Goal: Information Seeking & Learning: Learn about a topic

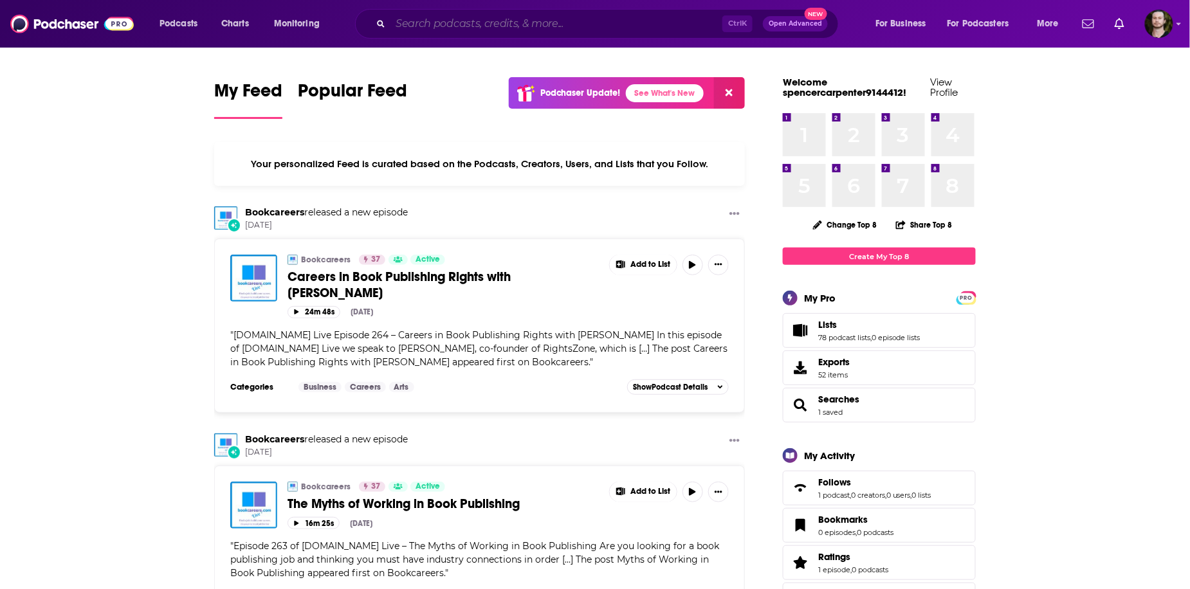
click at [548, 30] on input "Search podcasts, credits, & more..." at bounding box center [556, 24] width 332 height 21
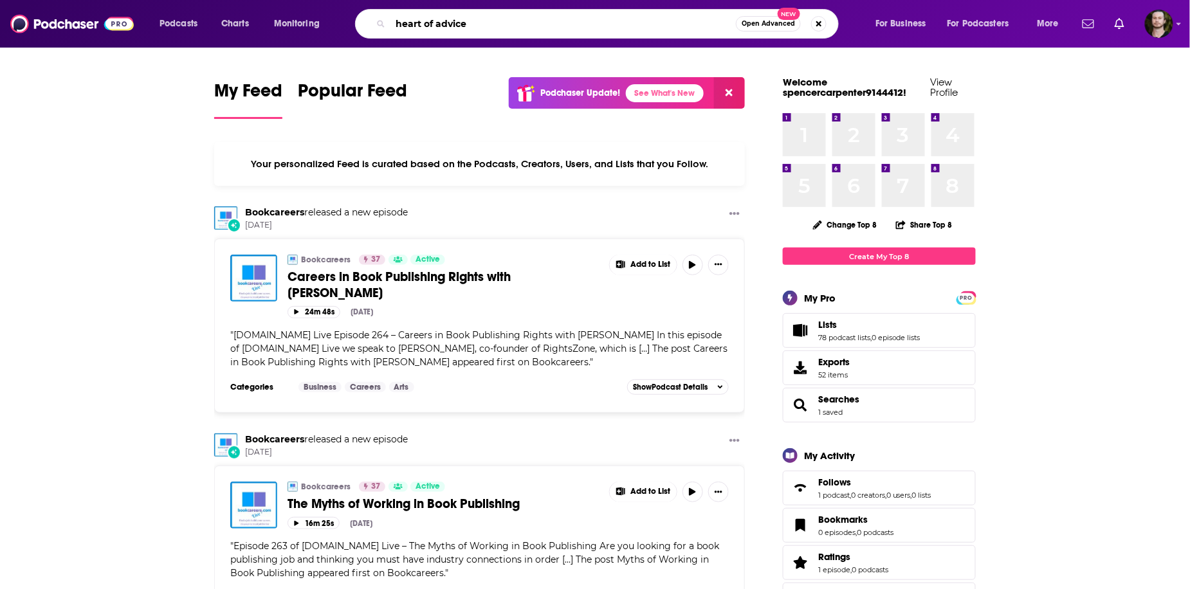
type input "heart of advice"
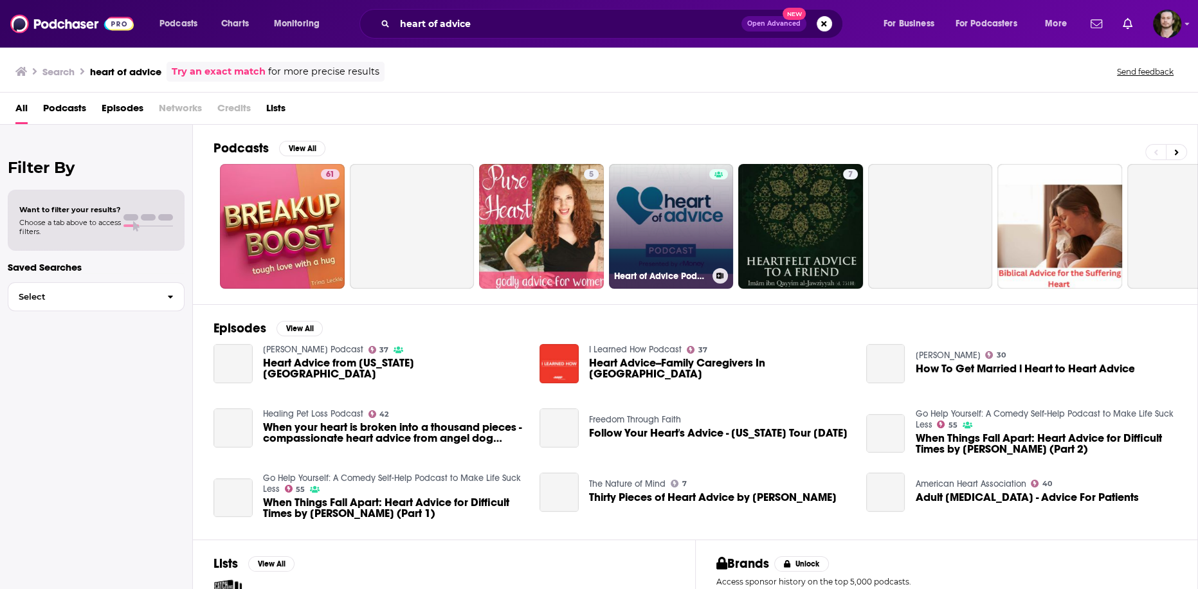
click at [695, 219] on link "Heart of Advice Podcast, Presented by eMoney" at bounding box center [671, 226] width 125 height 125
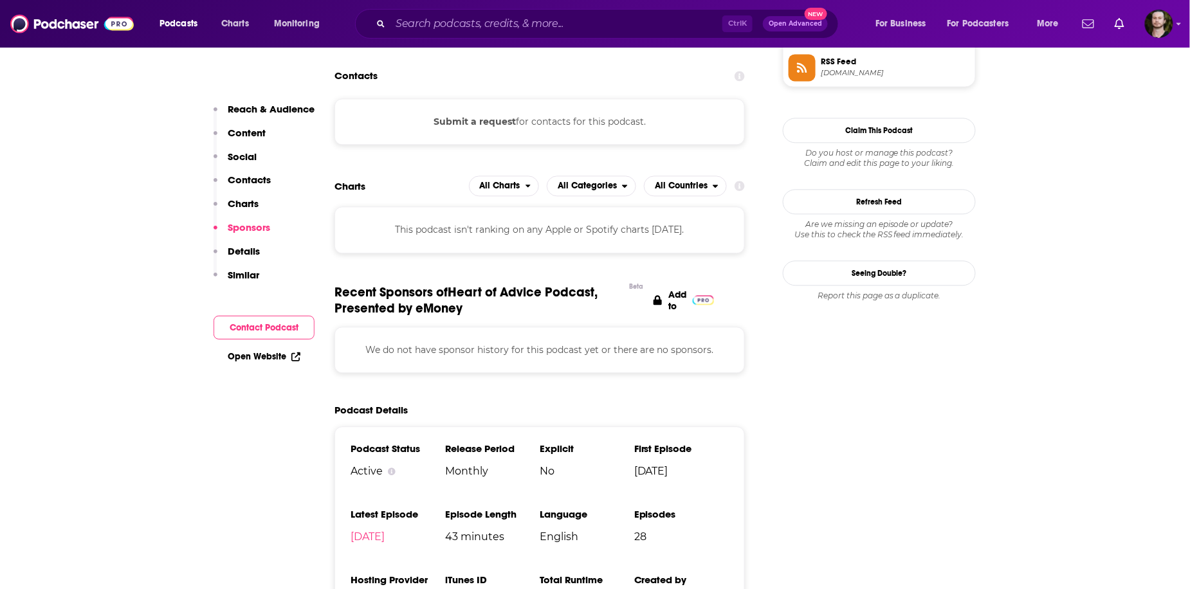
scroll to position [926, 0]
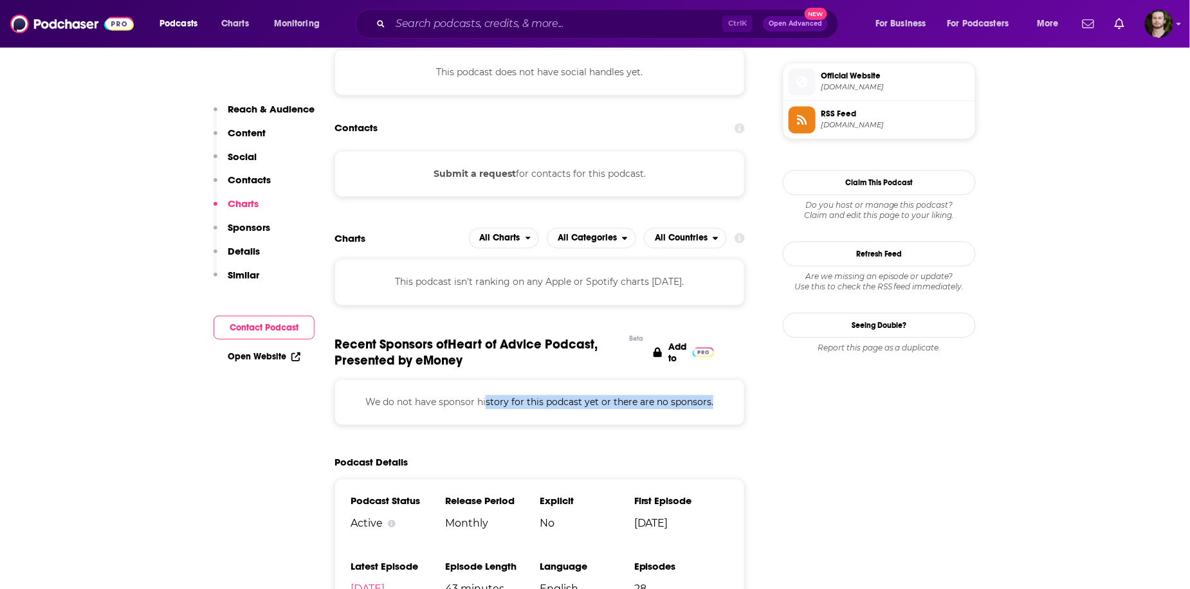
drag, startPoint x: 657, startPoint y: 394, endPoint x: 725, endPoint y: 402, distance: 68.6
click at [725, 402] on p "We do not have sponsor history for this podcast yet or there are no sponsors." at bounding box center [539, 402] width 378 height 14
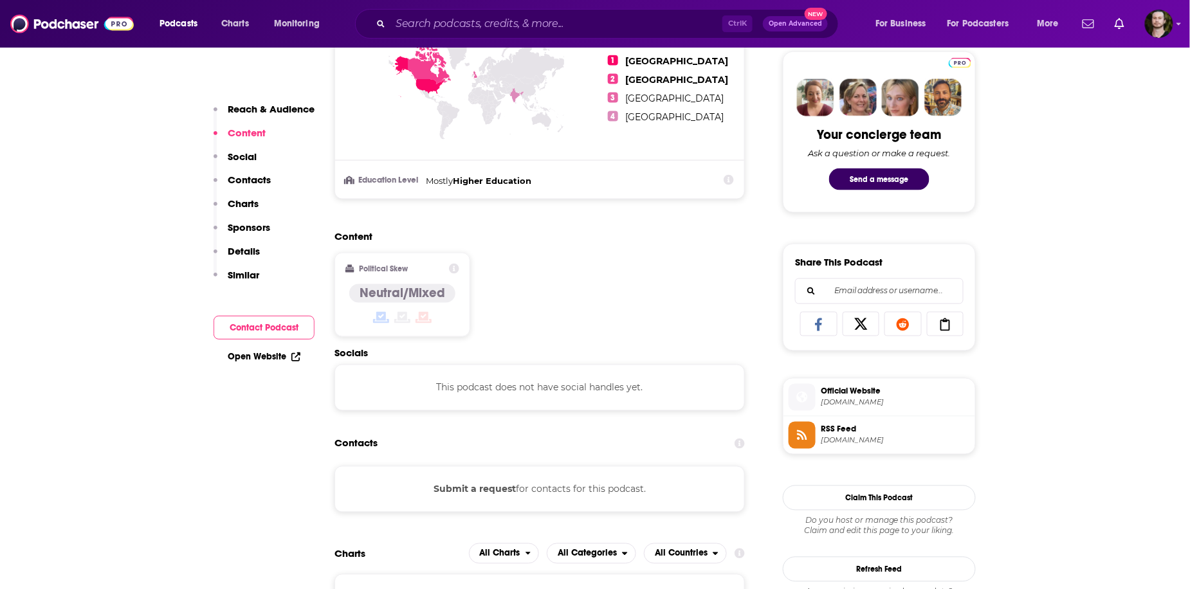
scroll to position [566, 0]
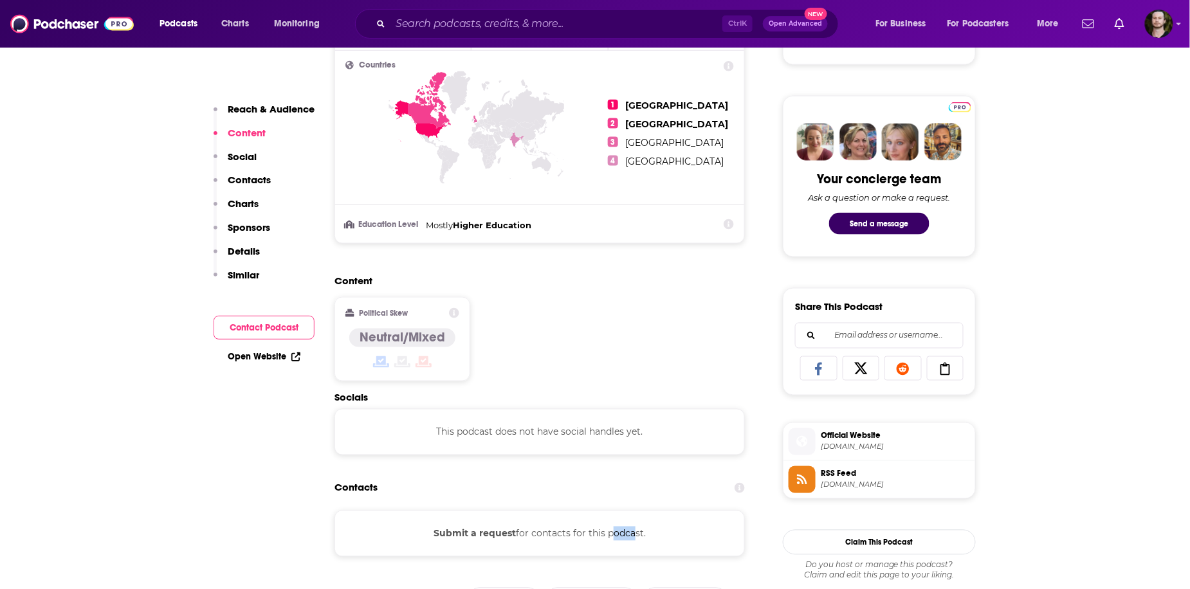
drag, startPoint x: 607, startPoint y: 541, endPoint x: 637, endPoint y: 545, distance: 29.8
click at [637, 545] on div "Submit a request for contacts for this podcast." at bounding box center [539, 534] width 410 height 46
click at [677, 514] on div "Submit a request for contacts for this podcast." at bounding box center [539, 534] width 410 height 46
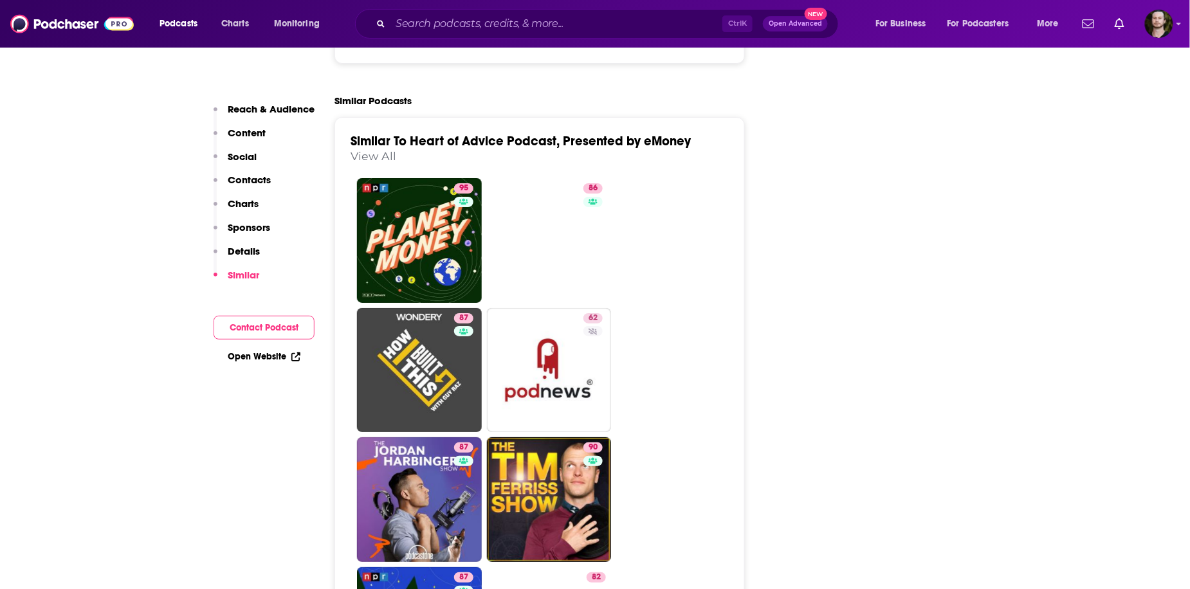
scroll to position [1698, 0]
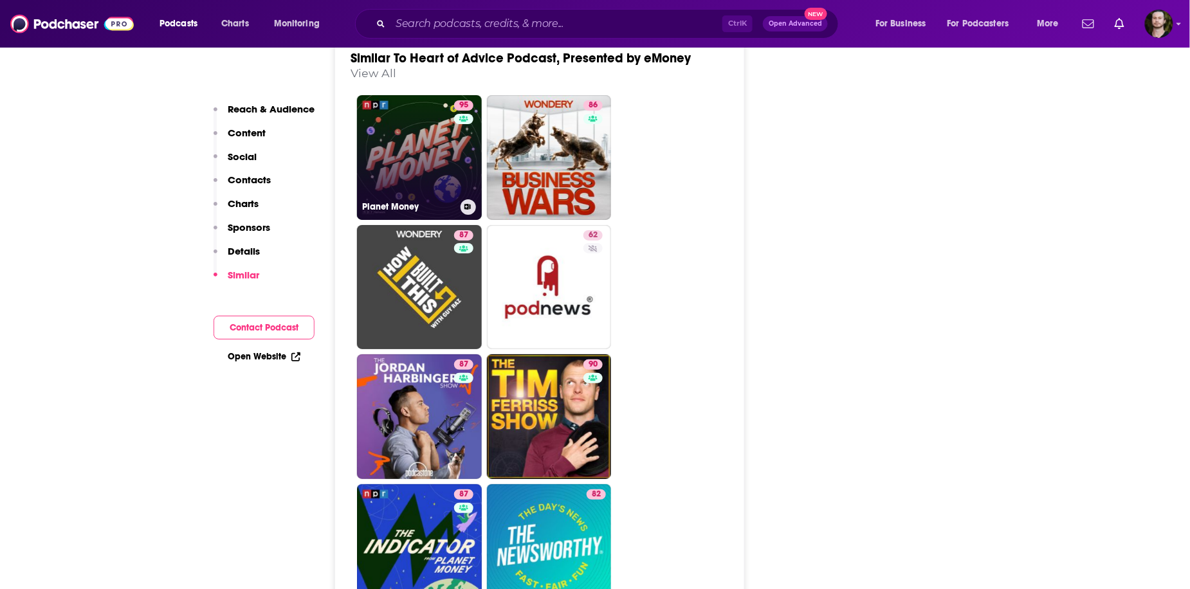
click at [435, 168] on link "95 Planet Money" at bounding box center [419, 157] width 125 height 125
type input "[URL][DOMAIN_NAME]"
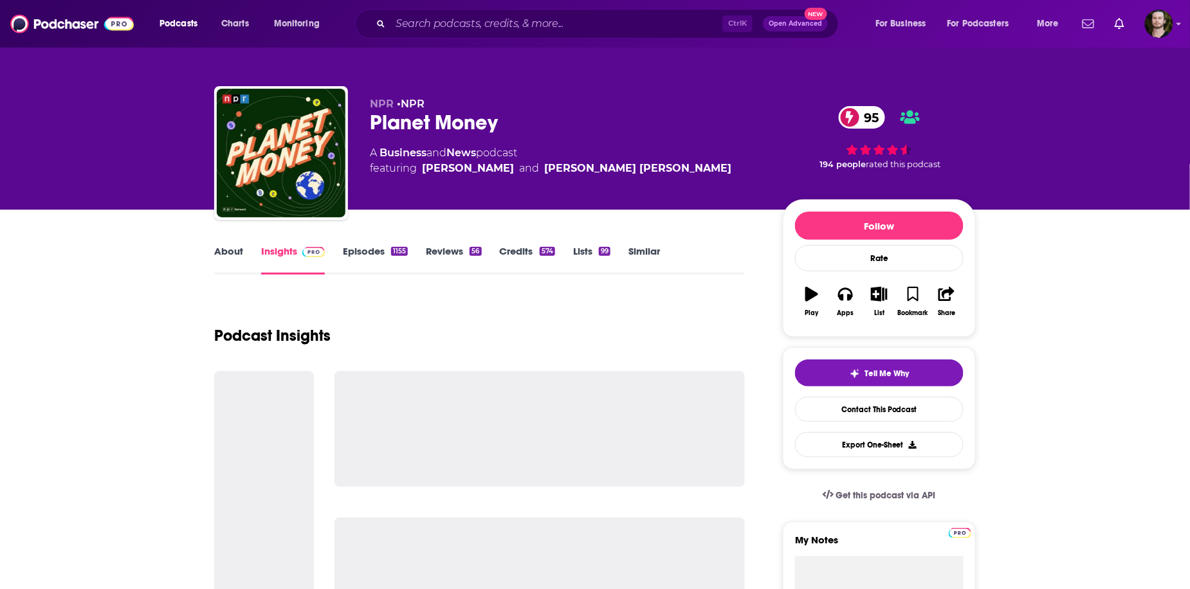
click at [227, 254] on link "About" at bounding box center [228, 260] width 29 height 30
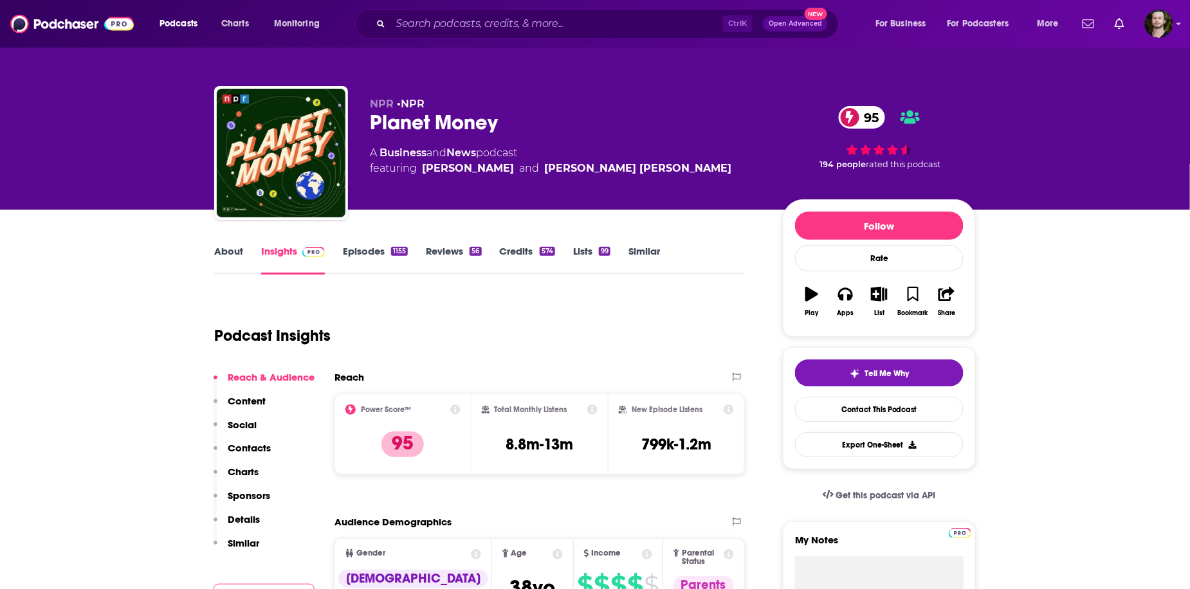
click at [226, 251] on link "About" at bounding box center [228, 260] width 29 height 30
type input "[URL][DOMAIN_NAME]"
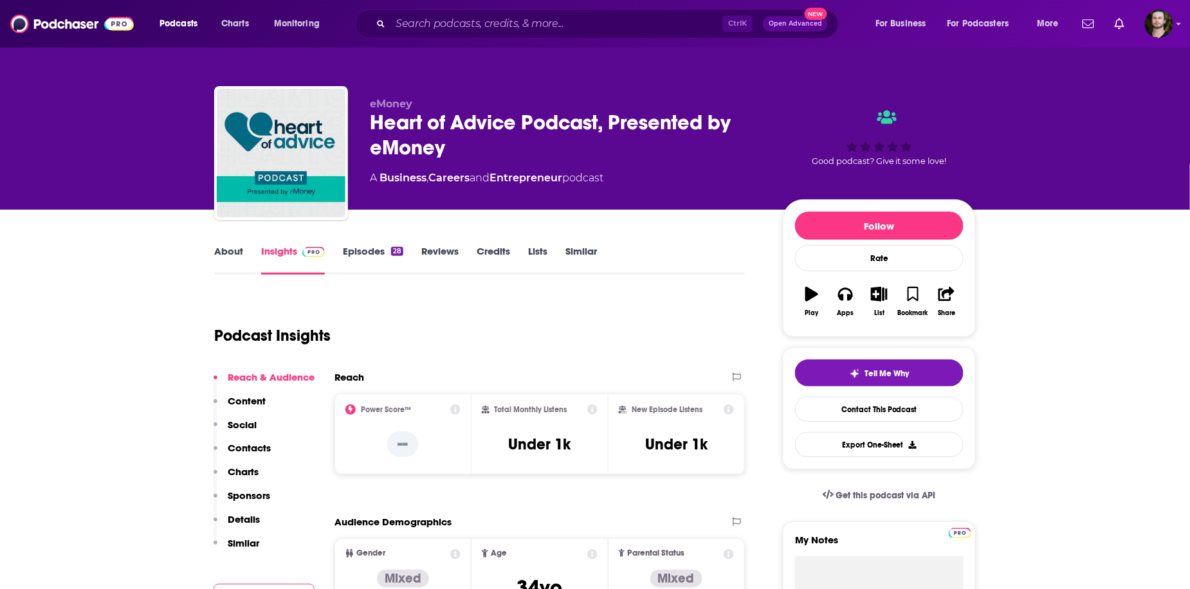
click at [239, 252] on link "About" at bounding box center [228, 260] width 29 height 30
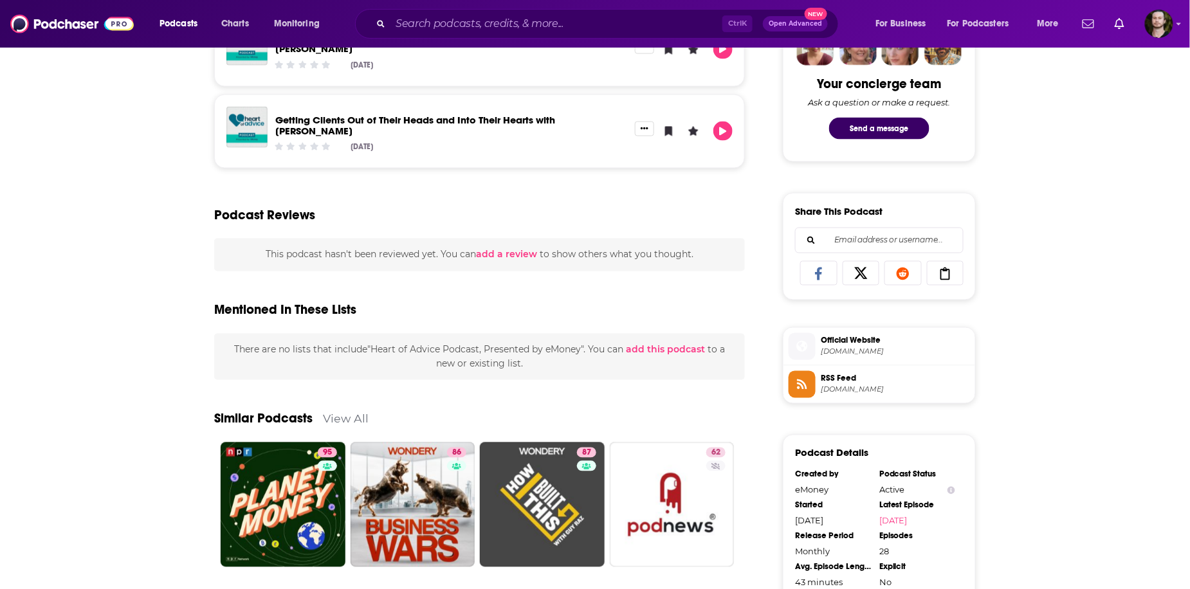
scroll to position [720, 0]
